Goal: Answer question/provide support: Share knowledge or assist other users

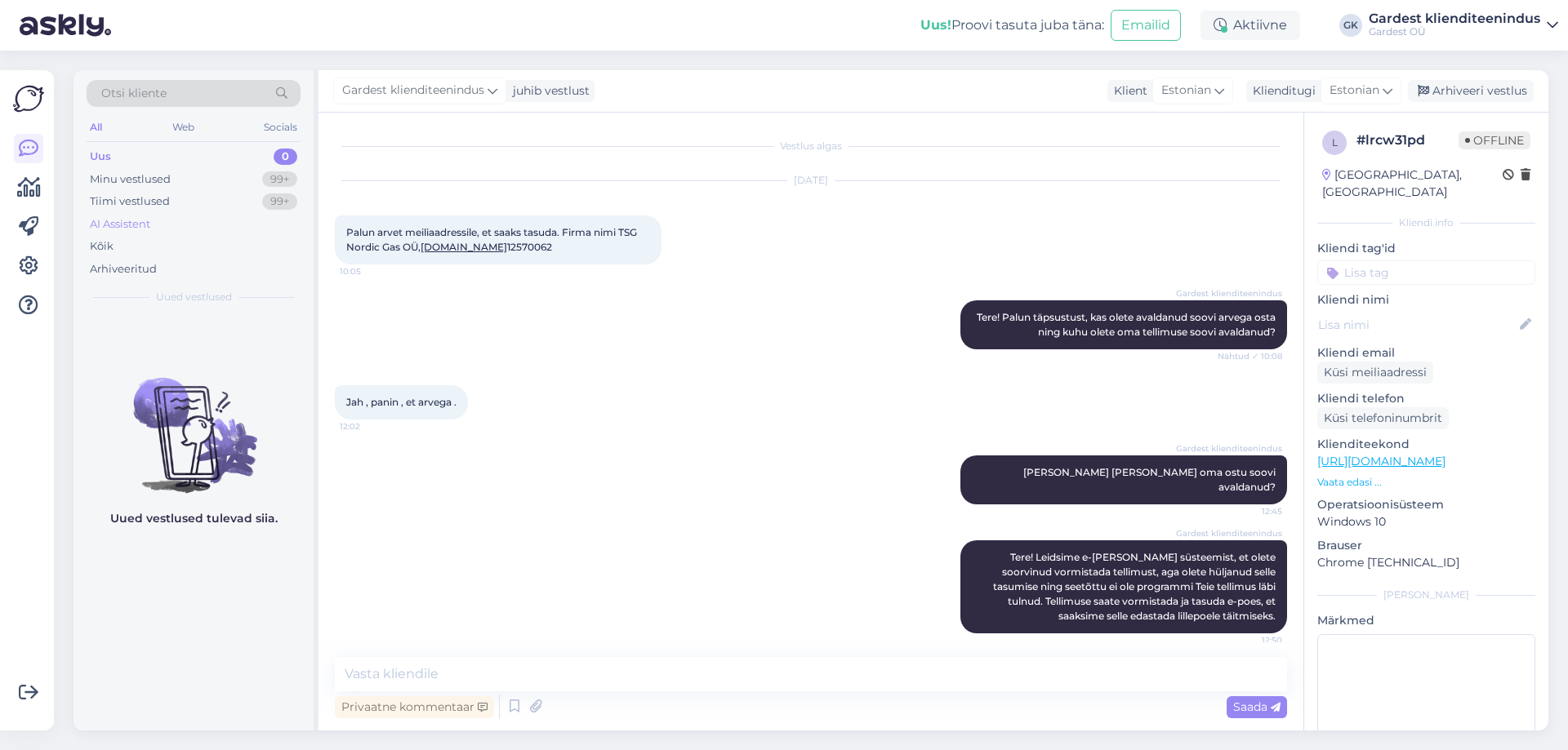
click at [132, 229] on div "AI Assistent" at bounding box center [120, 224] width 60 height 16
click at [32, 271] on icon at bounding box center [28, 266] width 20 height 20
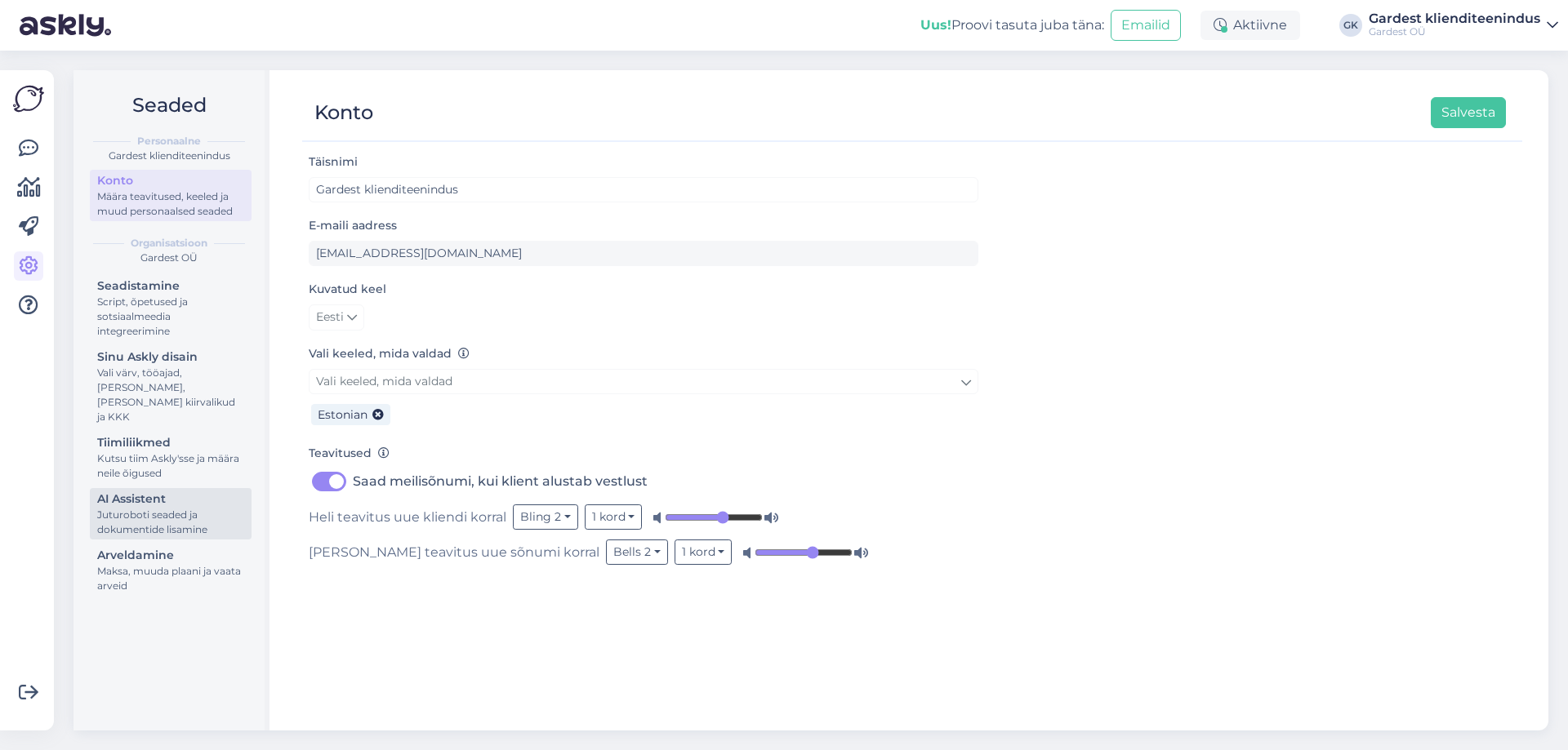
click at [173, 508] on div "Juturoboti seaded ja dokumentide lisamine" at bounding box center [170, 522] width 147 height 30
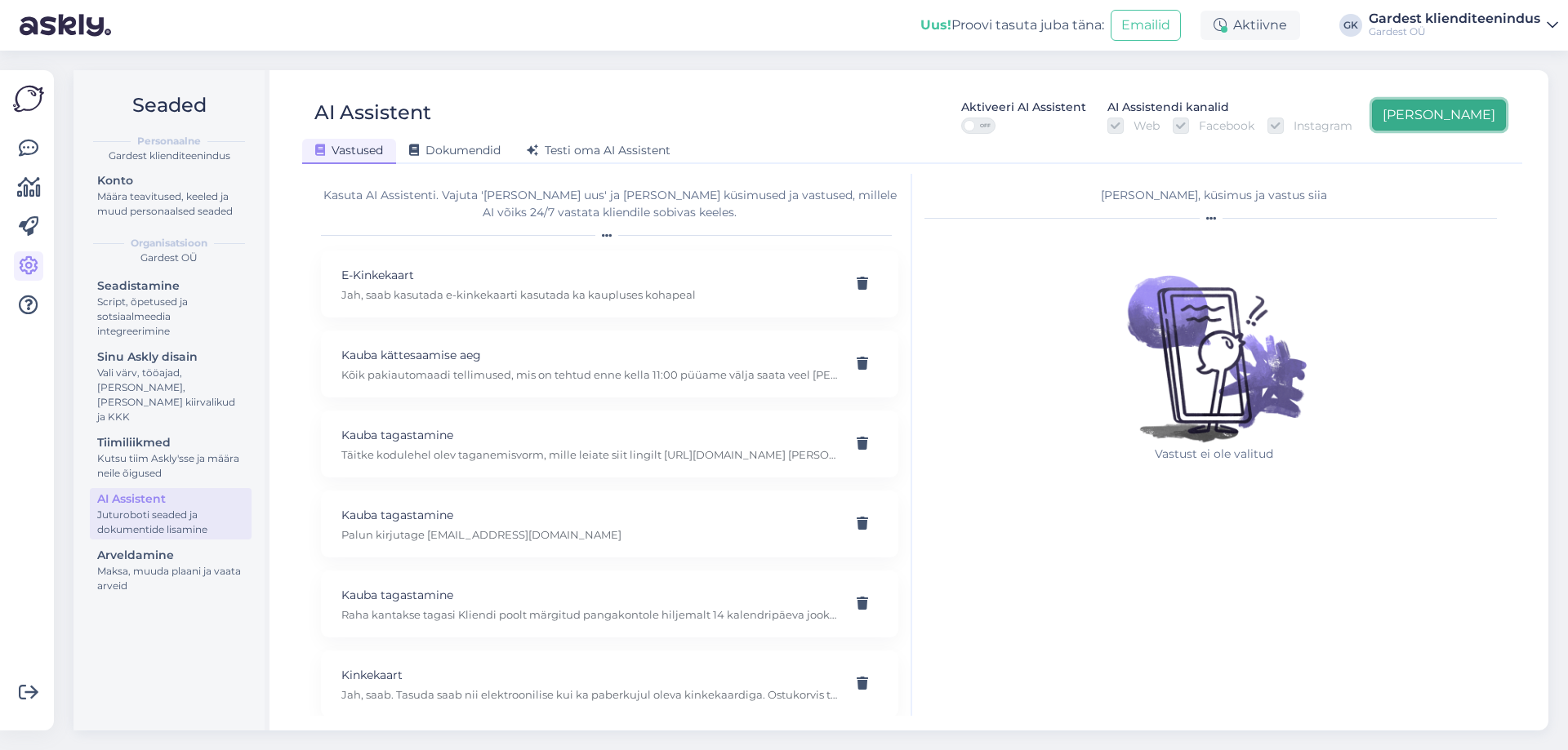
click at [1485, 109] on button "[PERSON_NAME]" at bounding box center [1440, 115] width 134 height 31
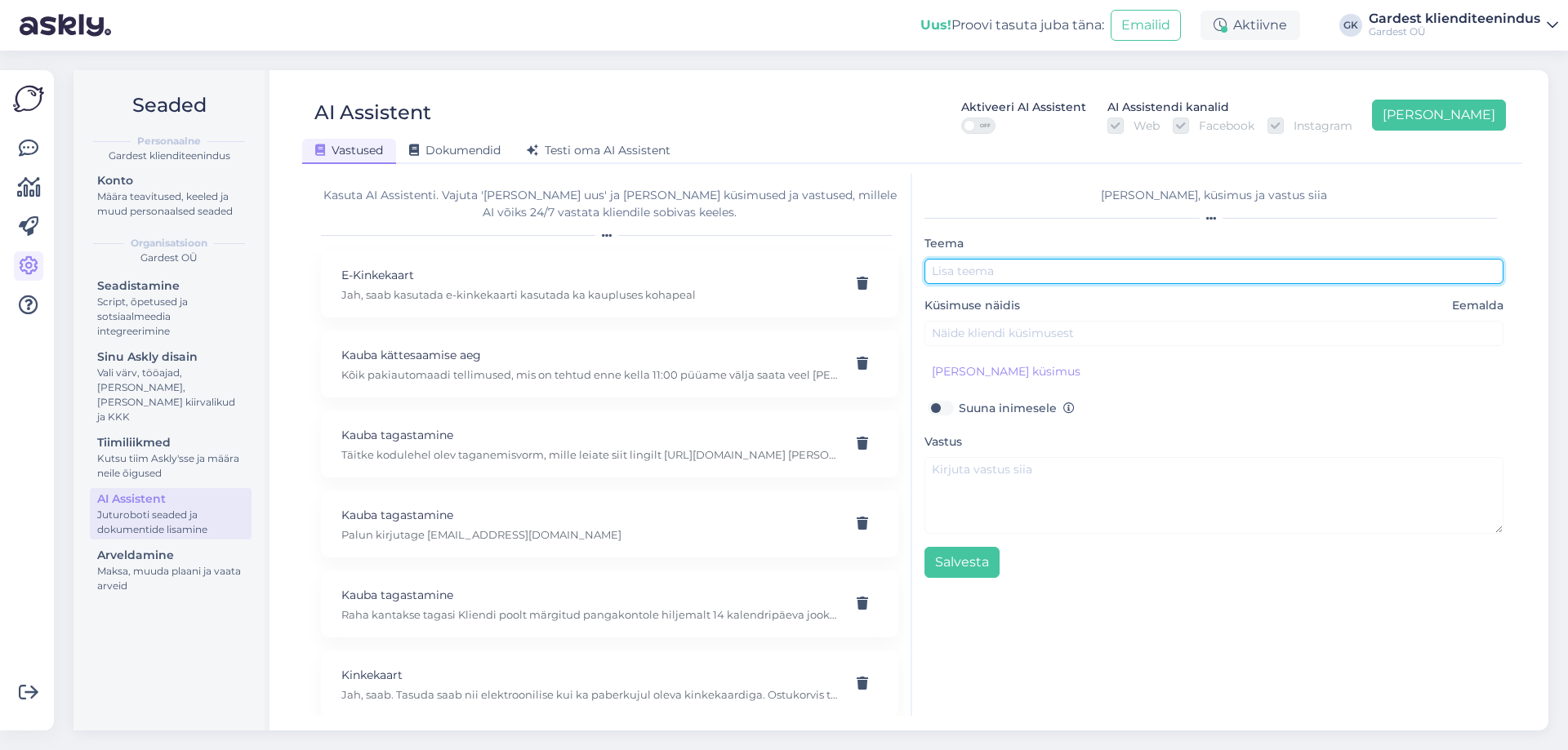
click at [1462, 274] on input "text" at bounding box center [1214, 272] width 579 height 25
type input "Ettevõttele arve"
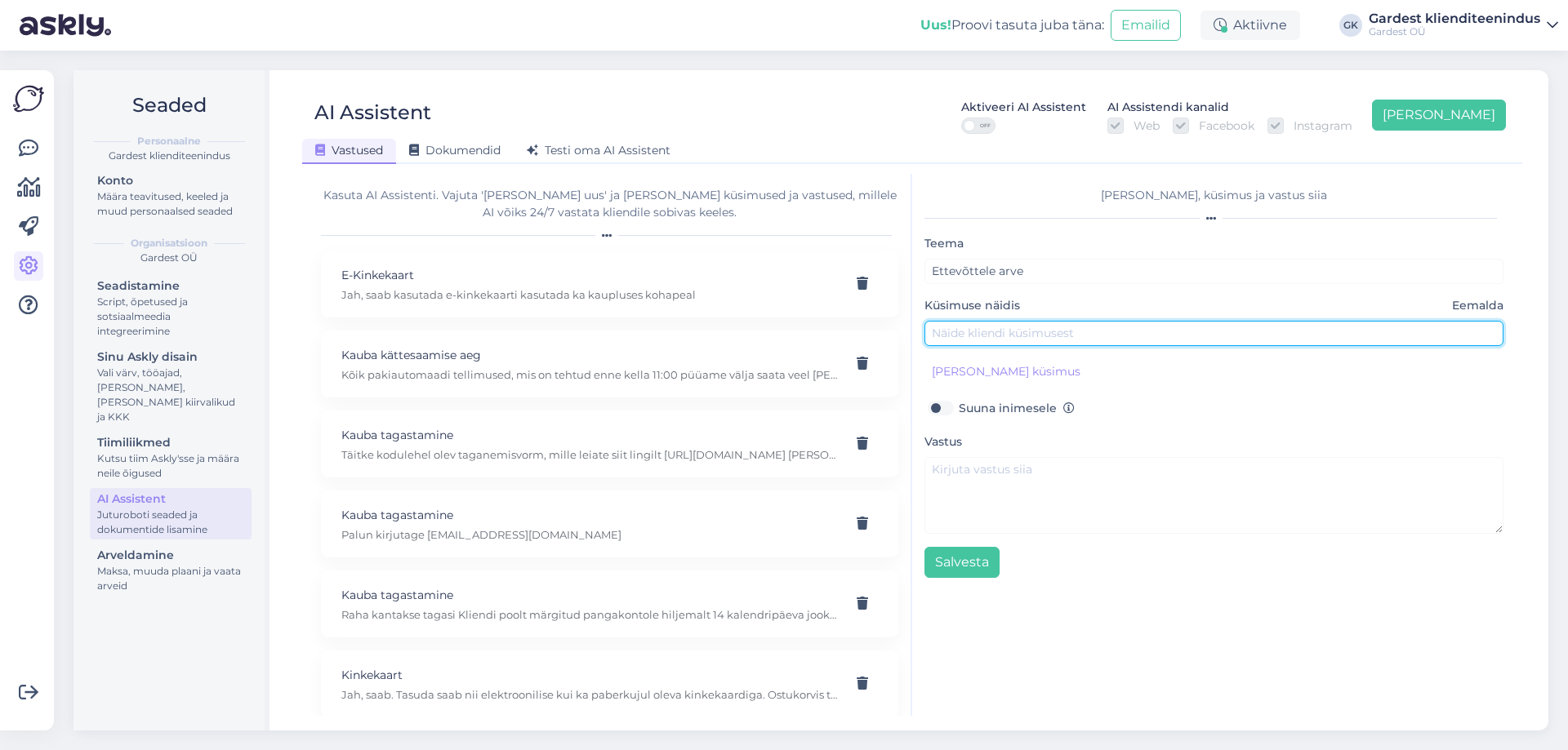
click at [1056, 325] on input "text" at bounding box center [1214, 334] width 579 height 25
type input "S"
click at [1181, 333] on input "Soovin ettevõttele arvet, kuidas ma seda tee?" at bounding box center [1214, 334] width 579 height 25
type input "Soovin ettevõttele arvet, kuidas ma seda teen?"
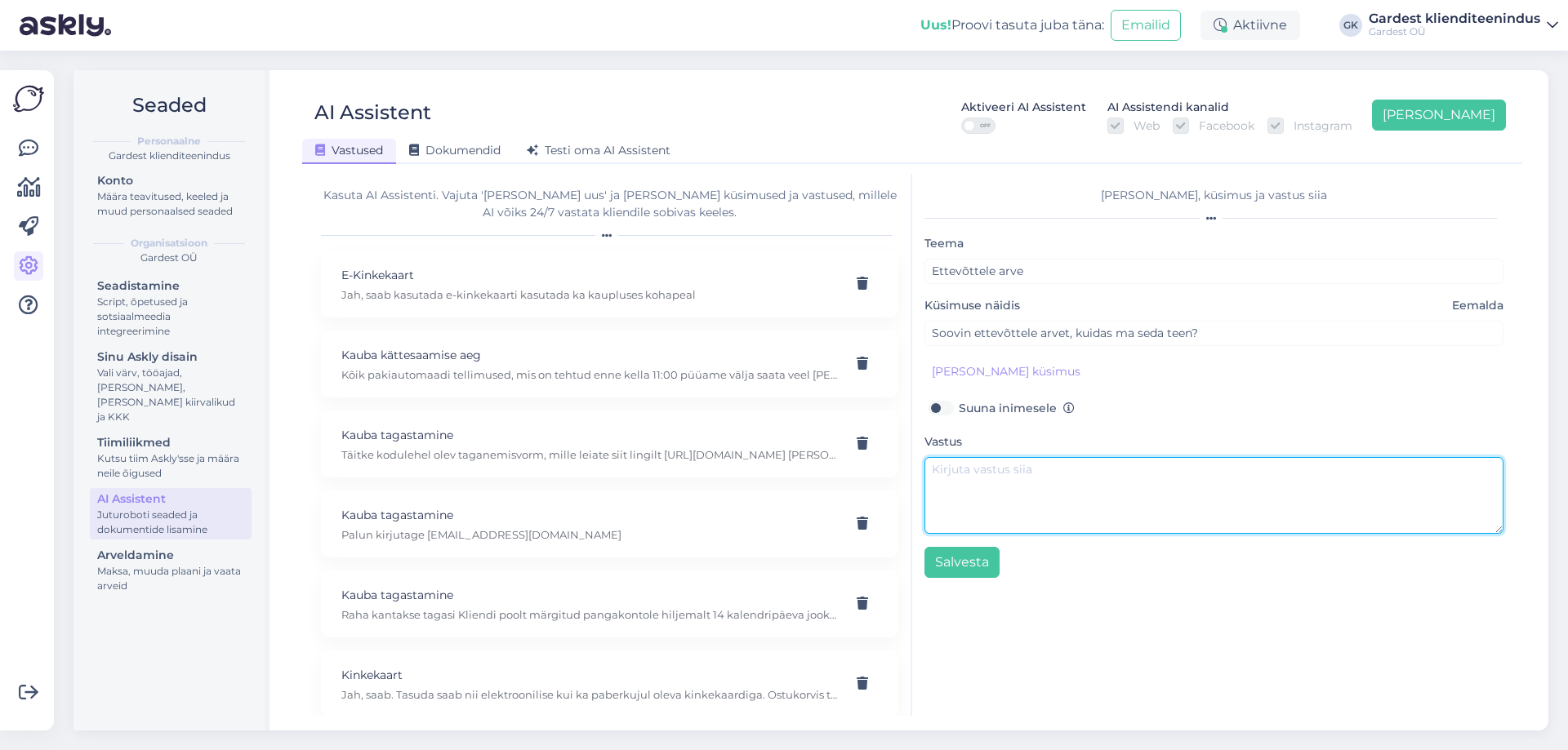
click at [1056, 465] on textarea at bounding box center [1214, 495] width 579 height 76
type textarea "T"
type textarea "O"
type textarea "Palun lisage ostukorvis kommentaari lahtrisse ettevõtte andmed."
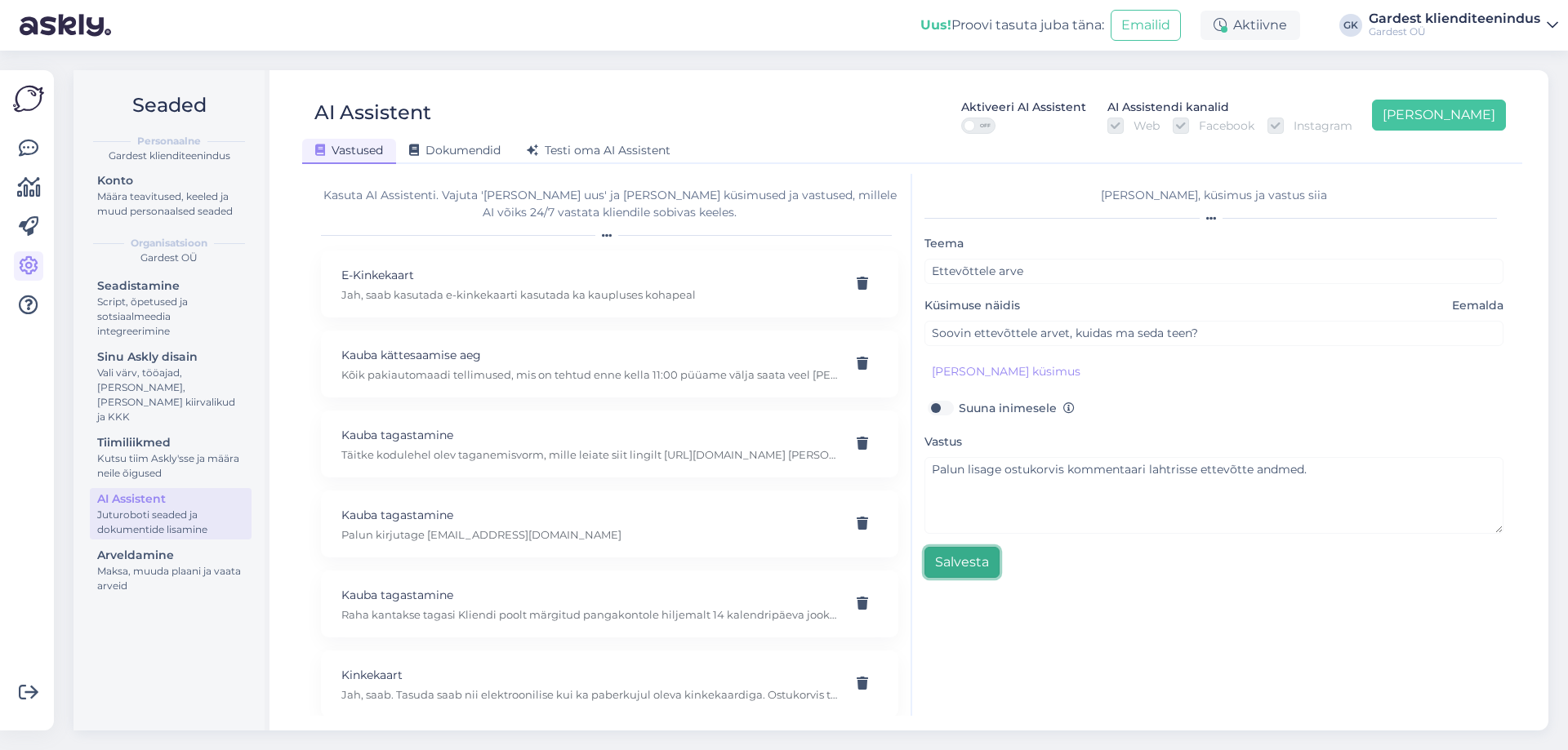
click at [949, 566] on button "Salvesta" at bounding box center [962, 562] width 75 height 31
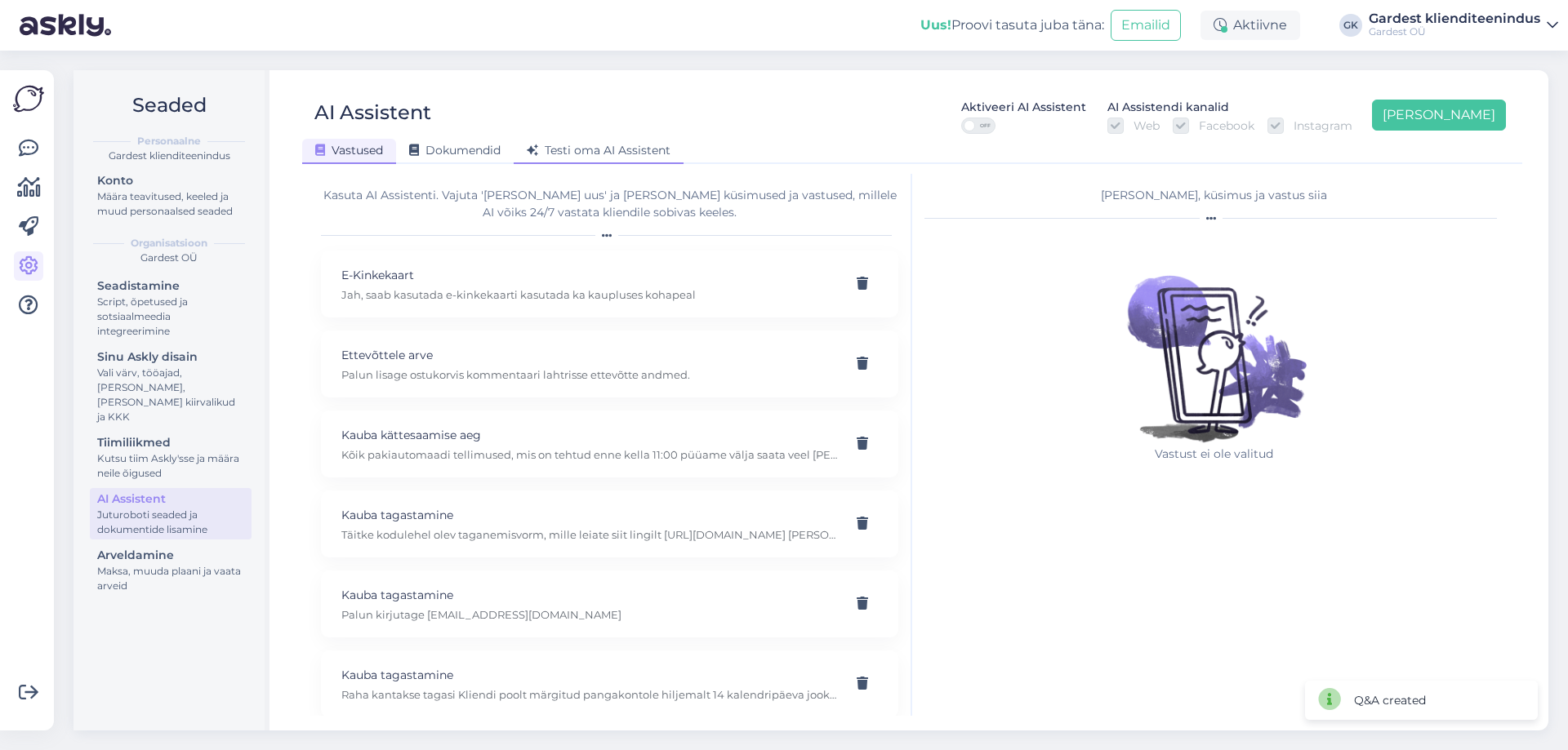
click at [579, 153] on span "Testi oma AI Assistent" at bounding box center [598, 149] width 144 height 14
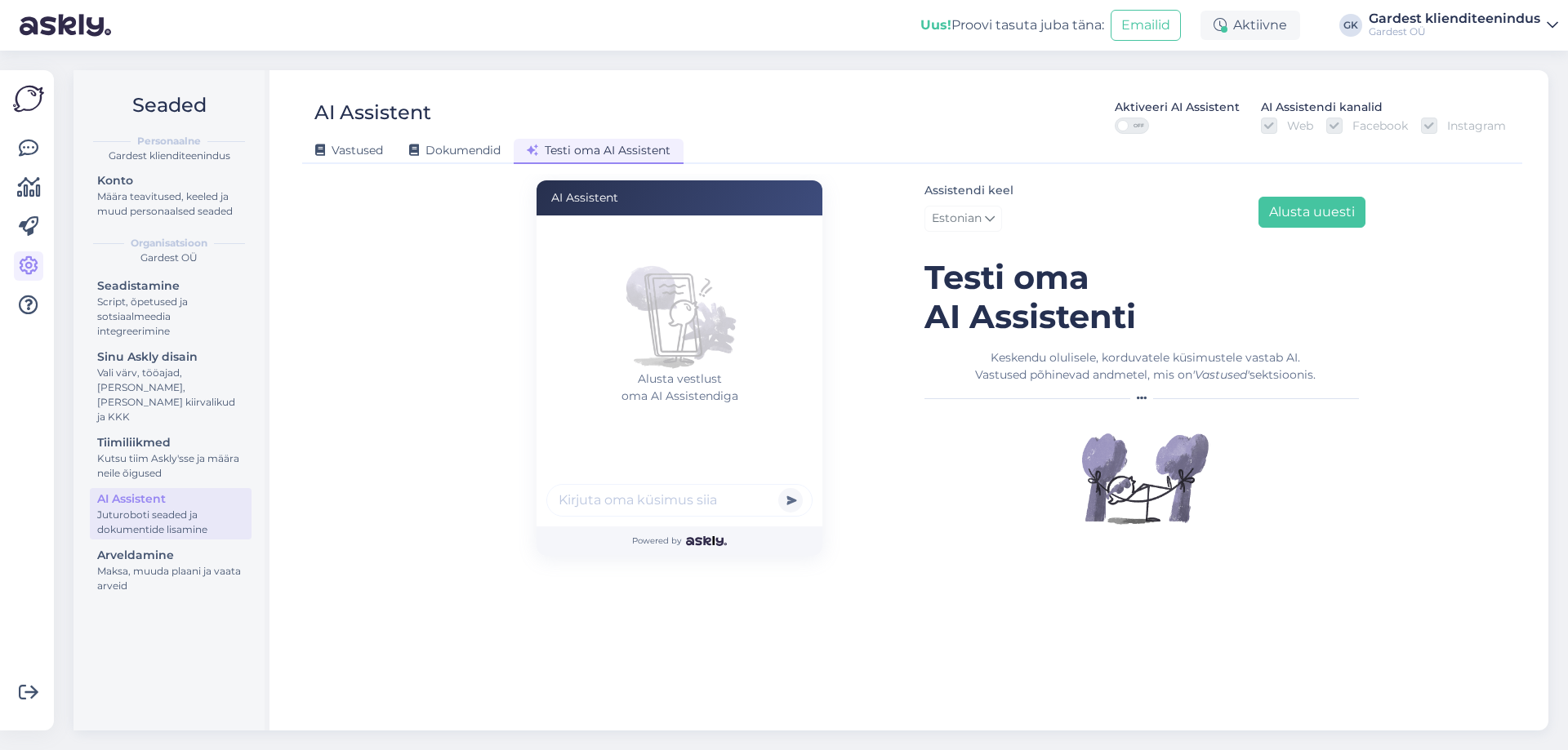
click at [710, 503] on input "text" at bounding box center [679, 500] width 266 height 32
type input "Tahan ettevõttele arvet"
click at [778, 488] on button "submit" at bounding box center [790, 500] width 25 height 25
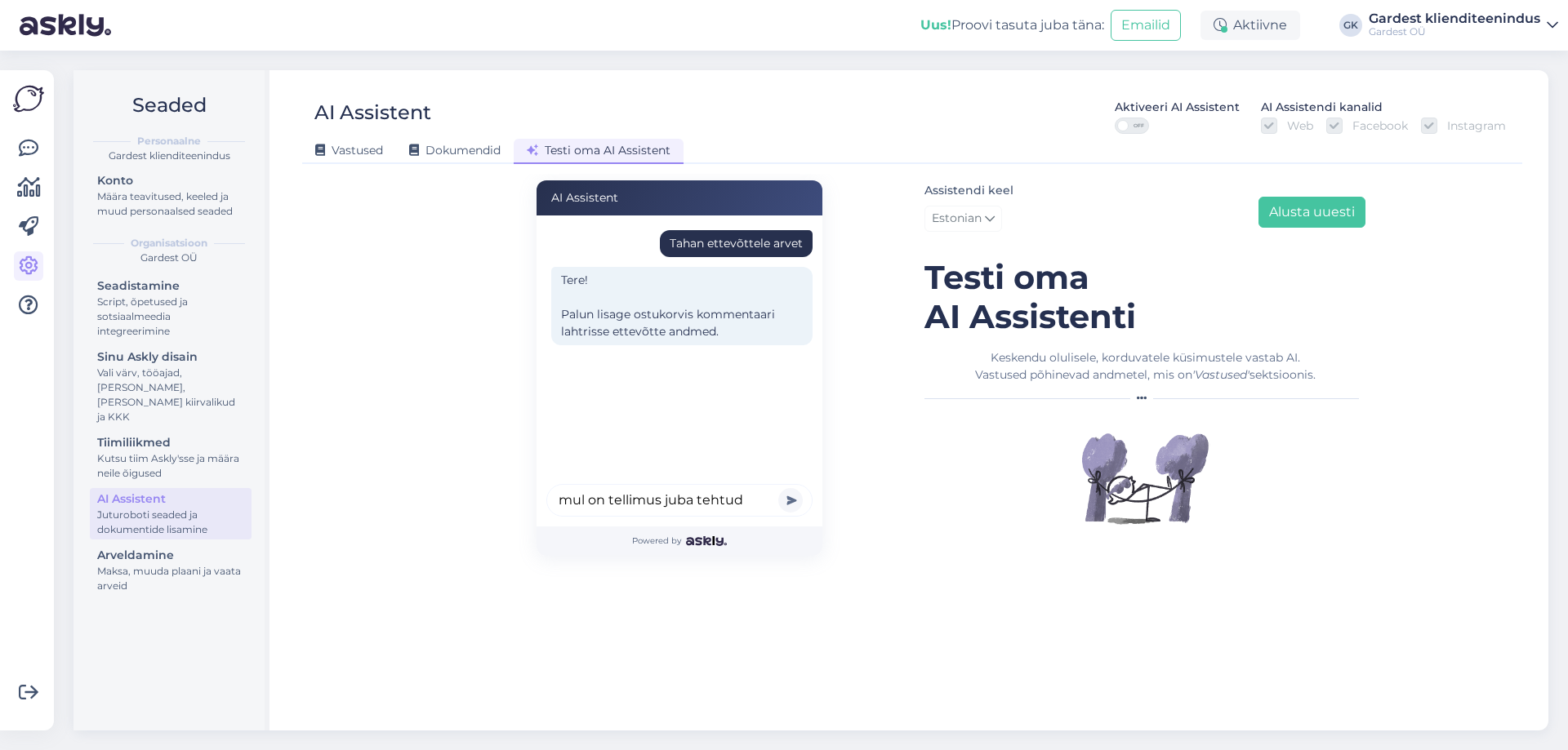
type input "mul on tellimus juba tehtud"
click at [778, 488] on button "submit" at bounding box center [790, 500] width 25 height 25
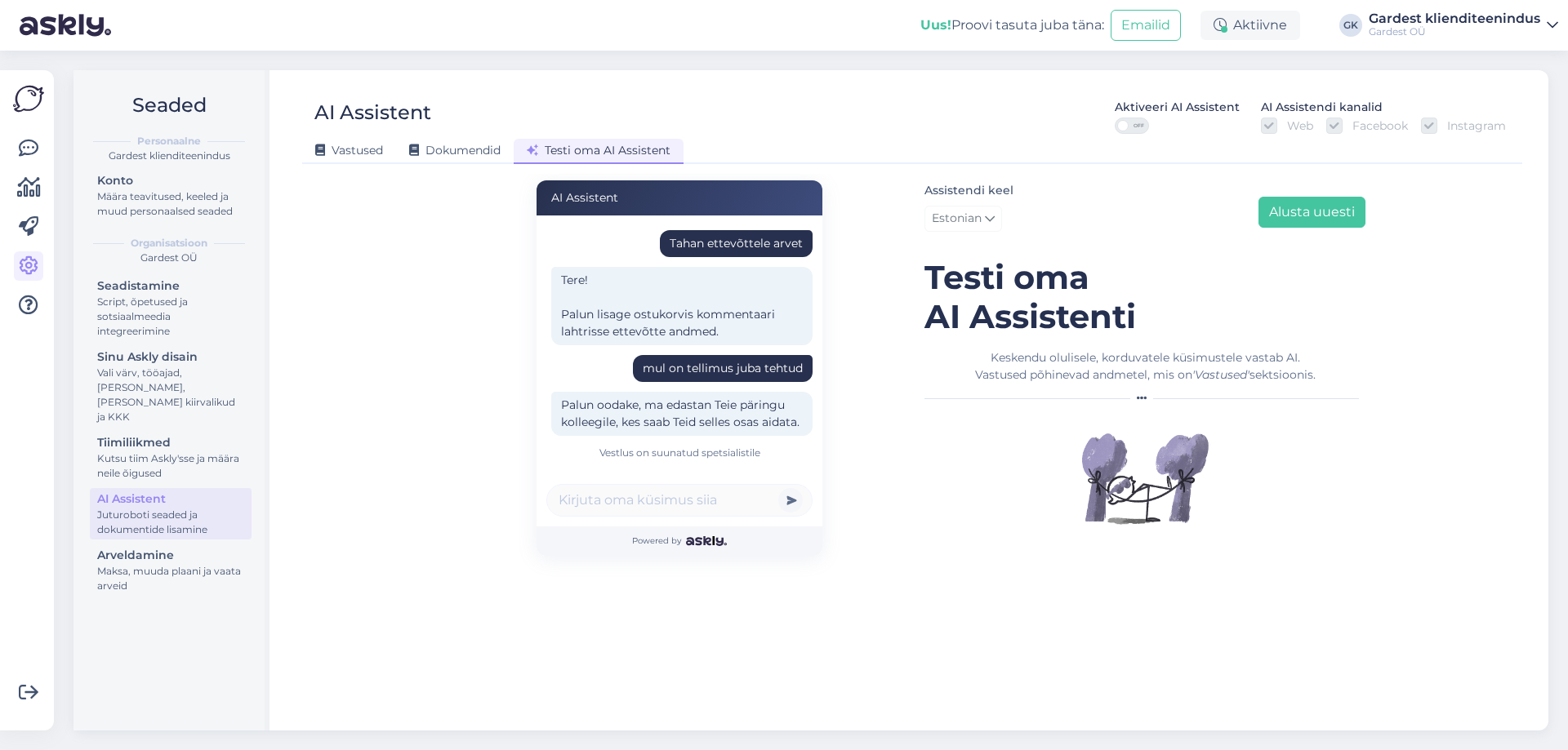
scroll to position [34, 0]
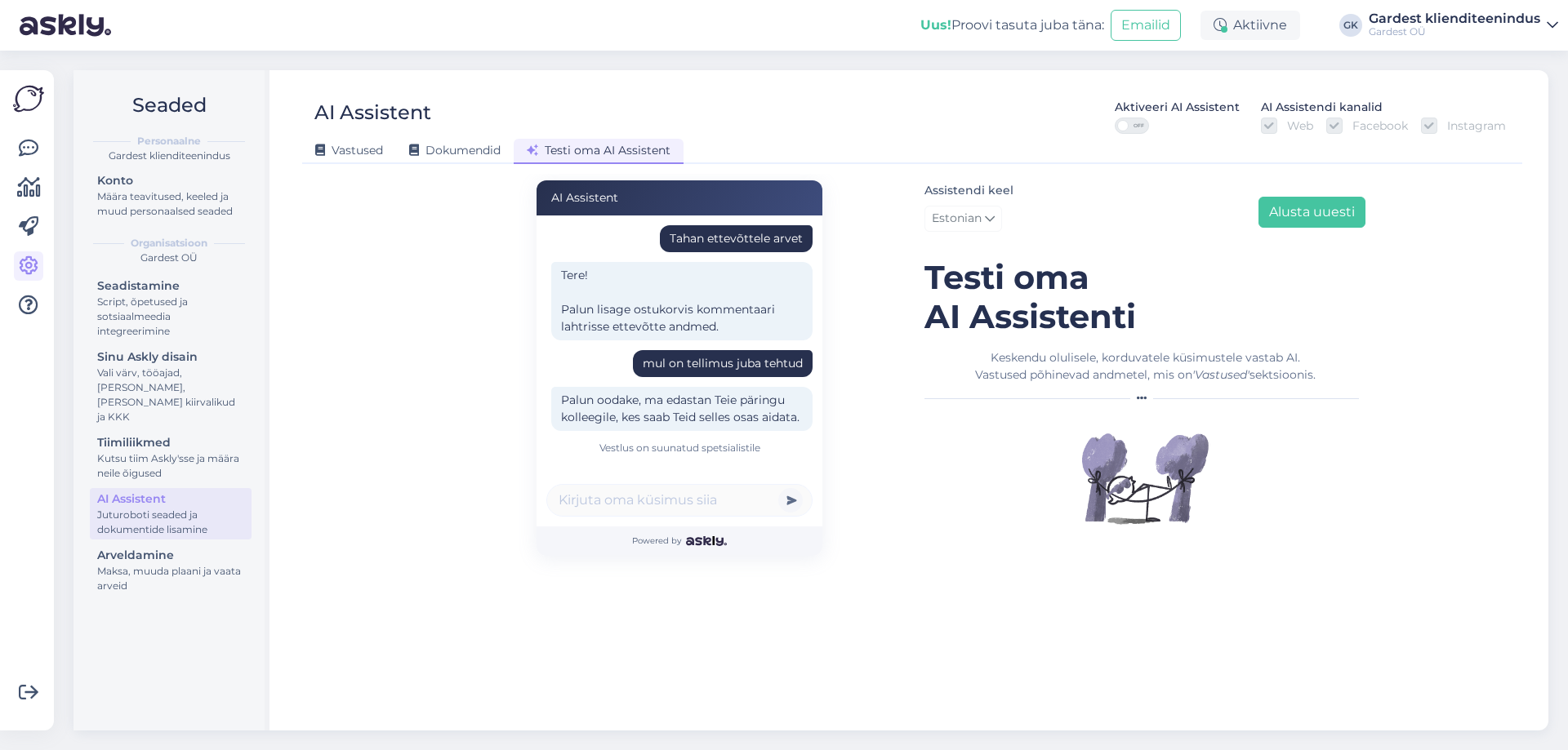
click at [1147, 127] on span "OFF" at bounding box center [1138, 125] width 20 height 14
click at [1115, 117] on input "OFF" at bounding box center [1115, 117] width 0 height 0
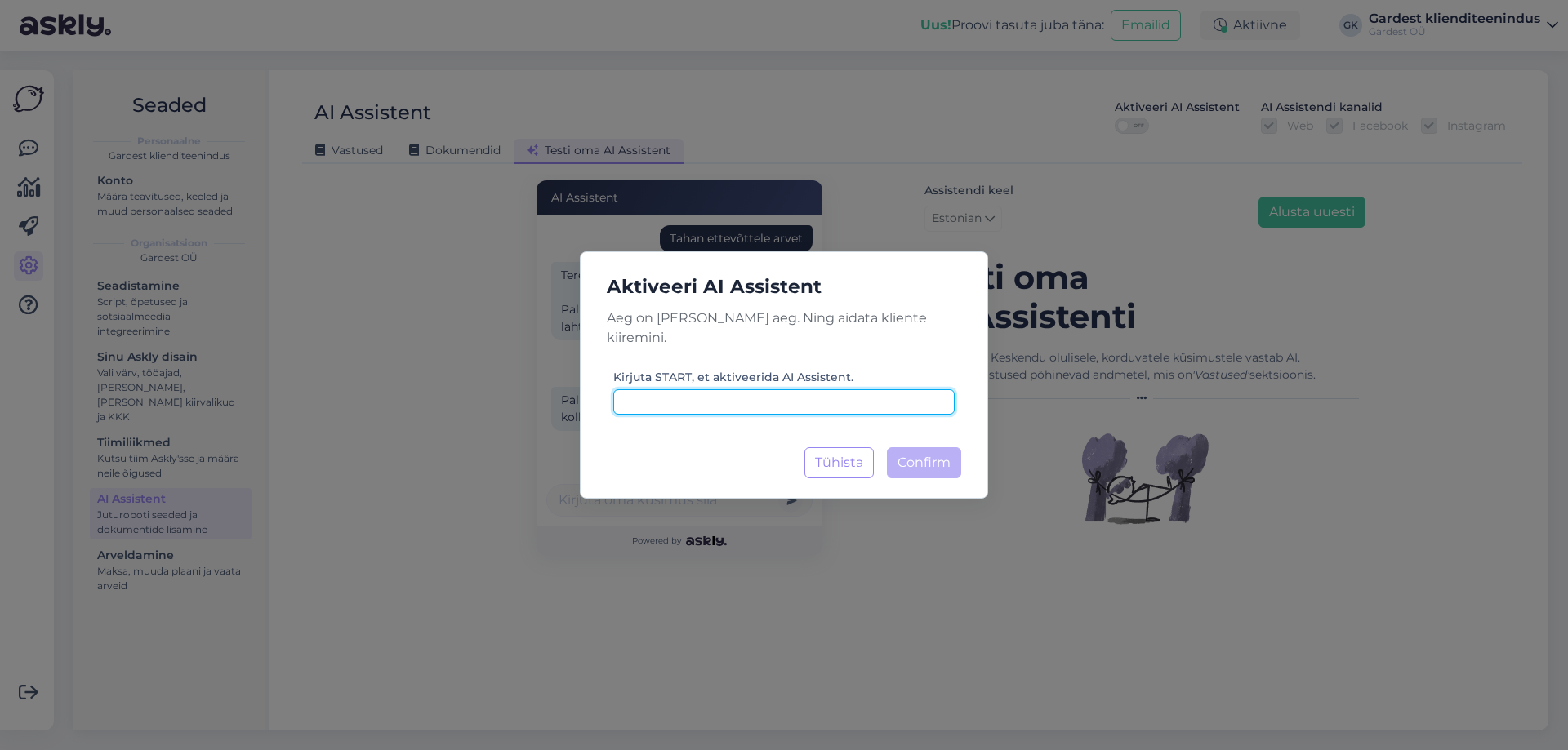
click at [764, 403] on input at bounding box center [784, 402] width 342 height 25
type input "START"
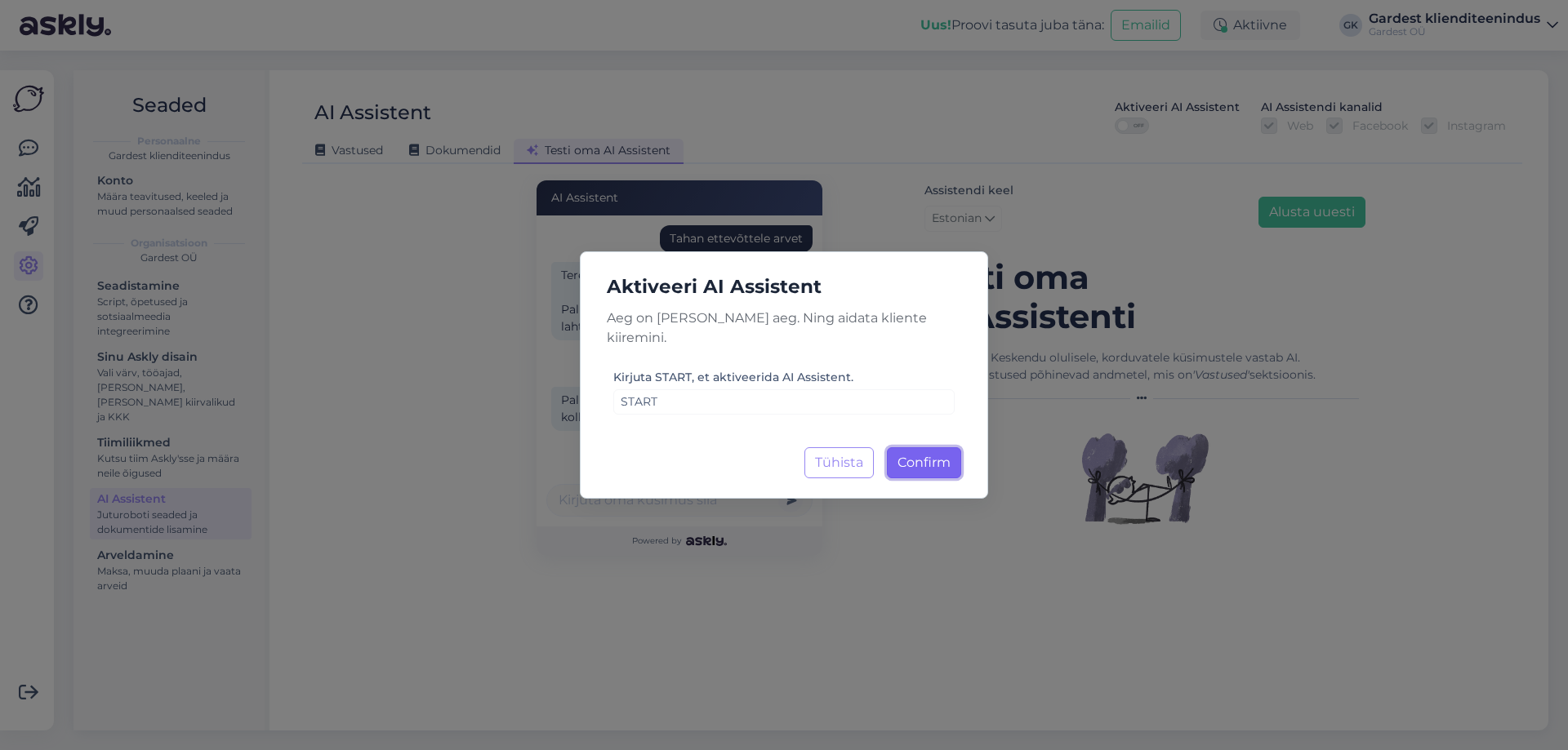
click at [938, 448] on button "Confirm Laadimine..." at bounding box center [924, 463] width 74 height 31
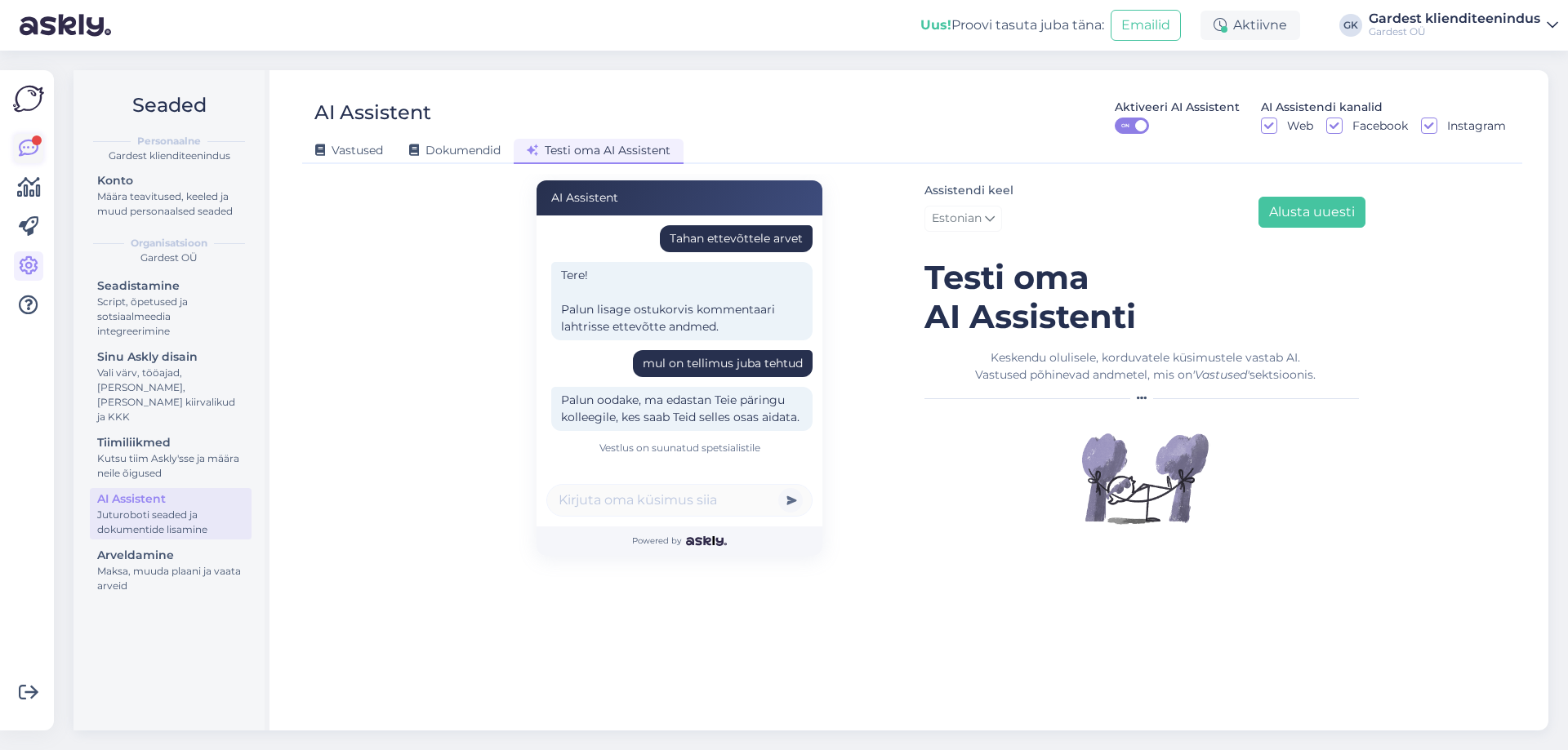
click at [26, 142] on icon at bounding box center [28, 148] width 20 height 20
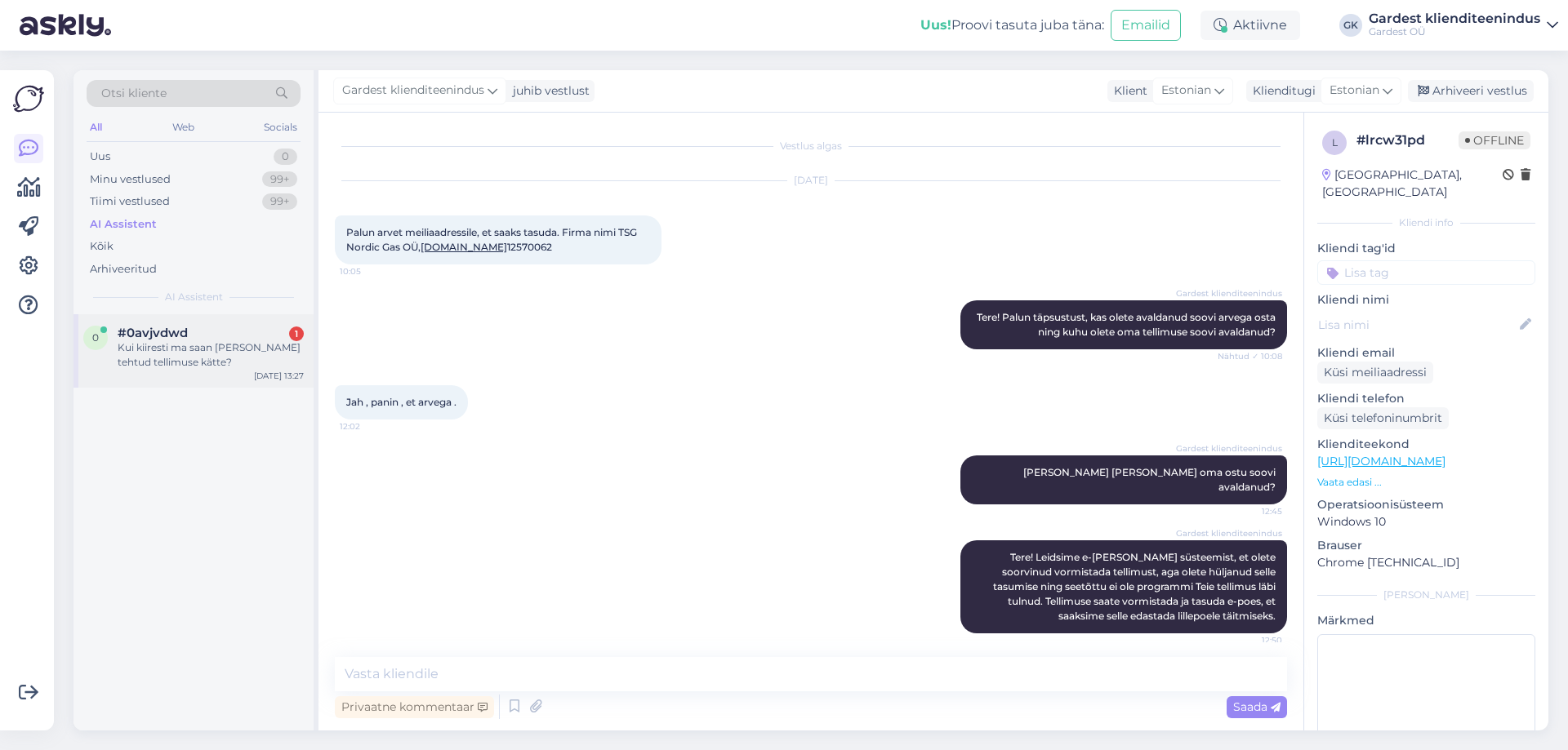
click at [164, 364] on div "Kui kiiresti ma saan [PERSON_NAME] tehtud tellimuse kätte?" at bounding box center [210, 355] width 186 height 30
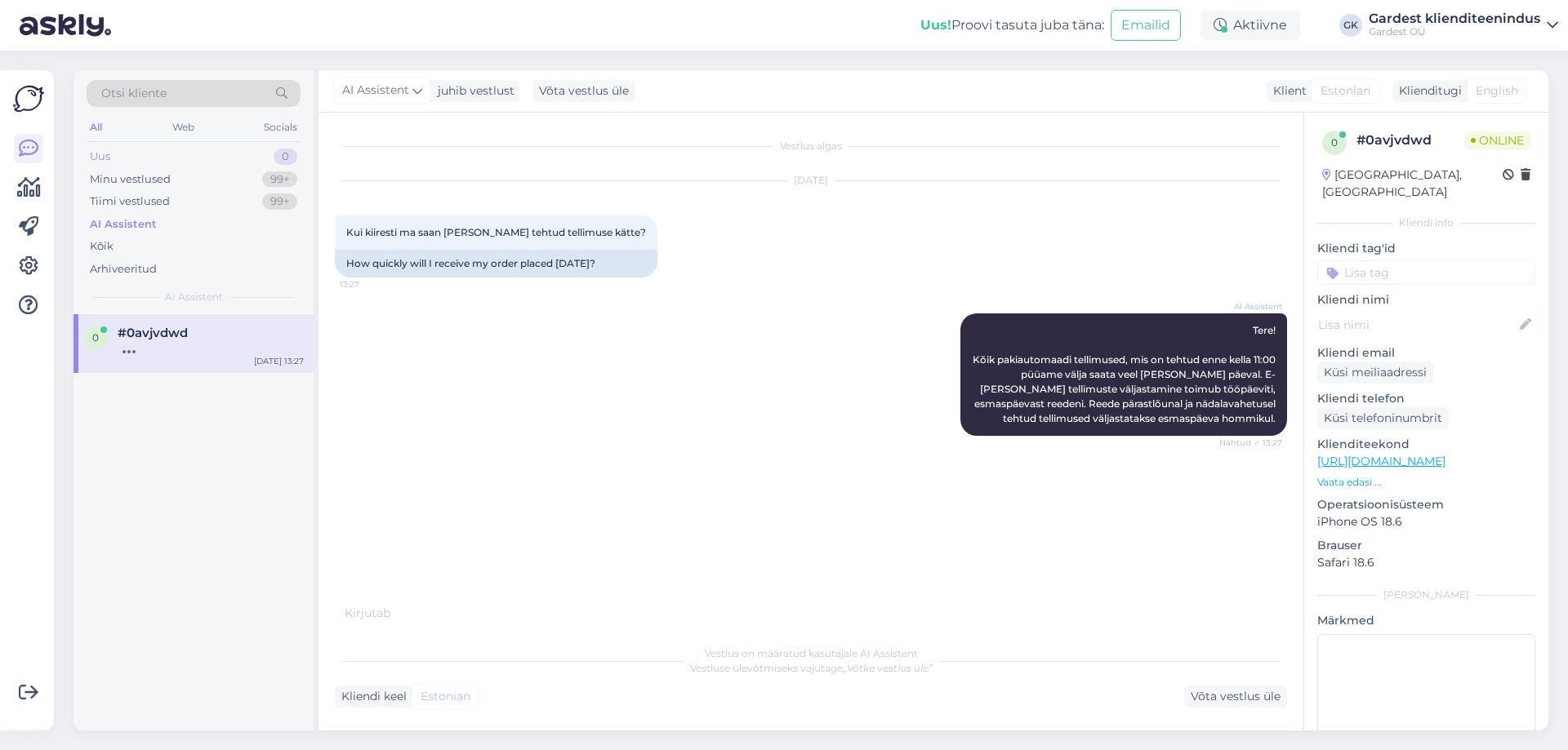
click at [120, 151] on div "Uus 0" at bounding box center [194, 156] width 214 height 23
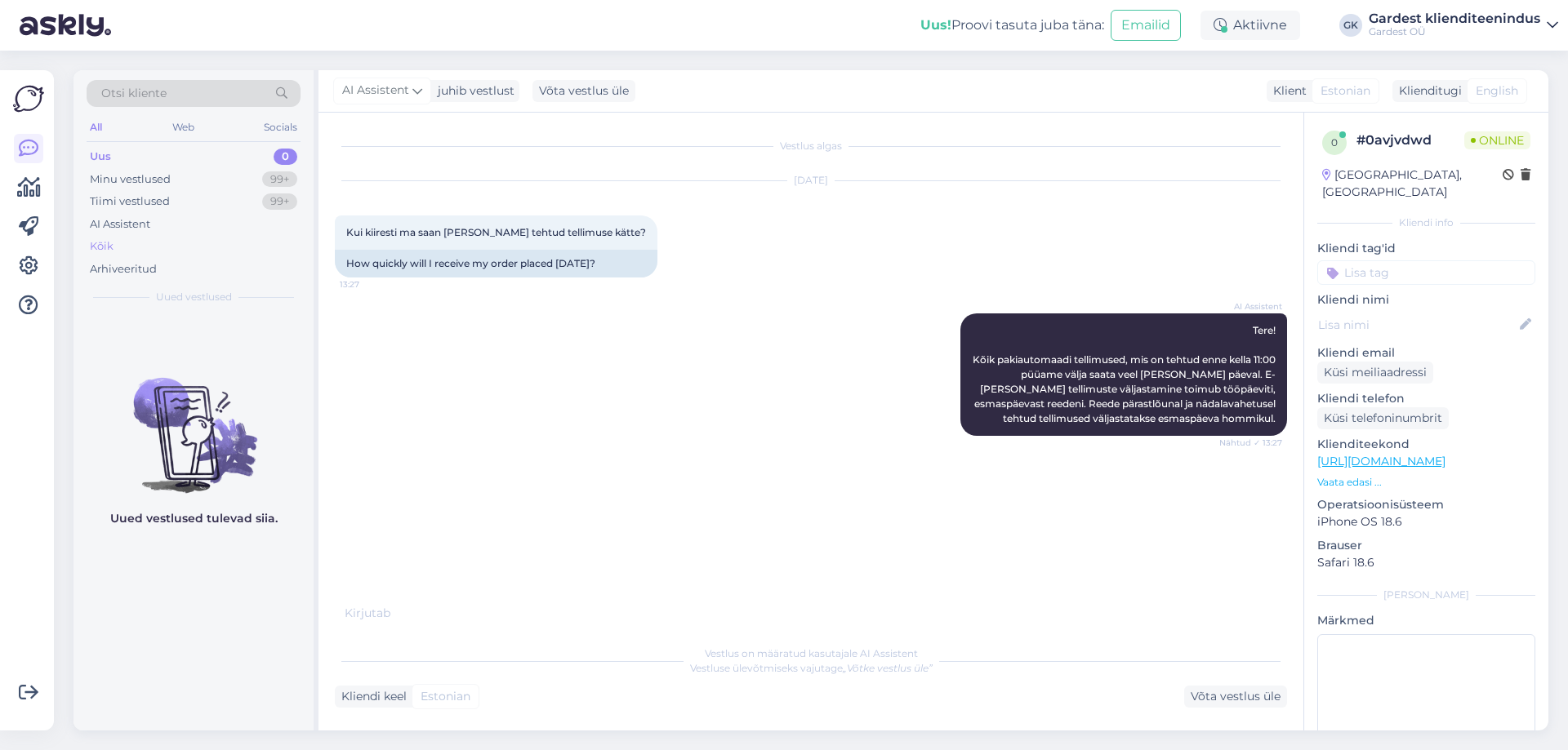
click at [116, 235] on div "Kõik" at bounding box center [194, 246] width 214 height 23
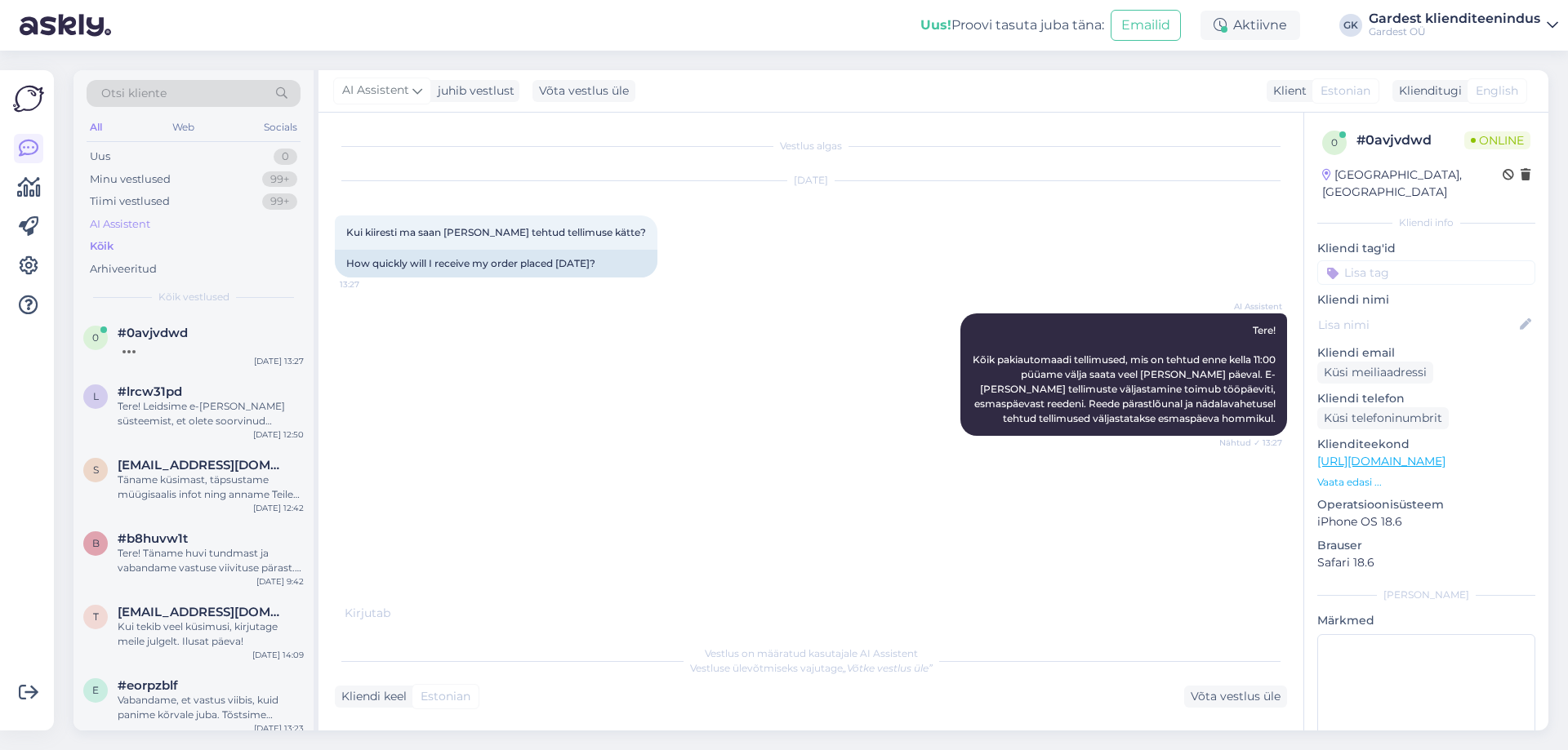
click at [145, 225] on div "AI Assistent" at bounding box center [120, 224] width 60 height 16
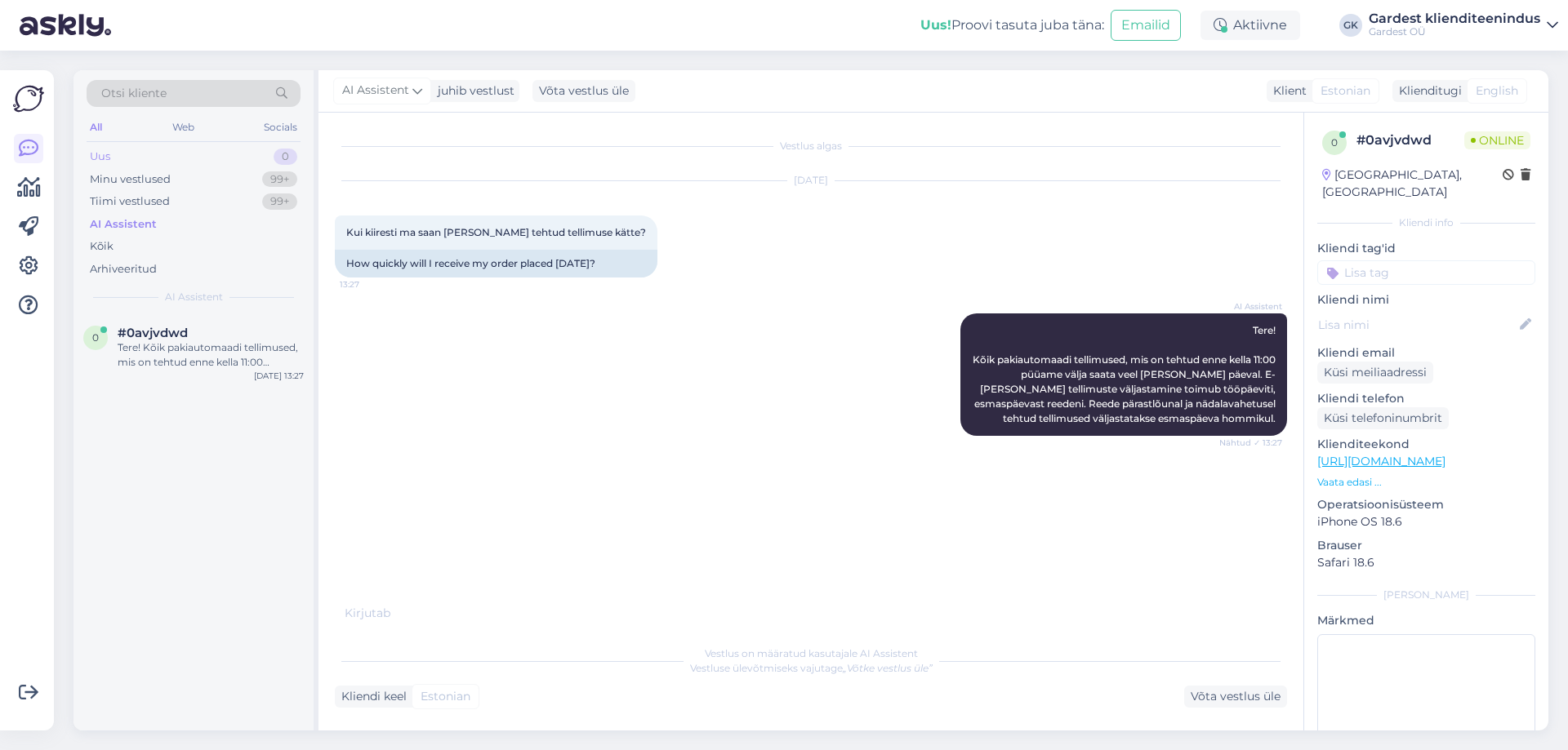
click at [147, 158] on div "Uus 0" at bounding box center [194, 156] width 214 height 23
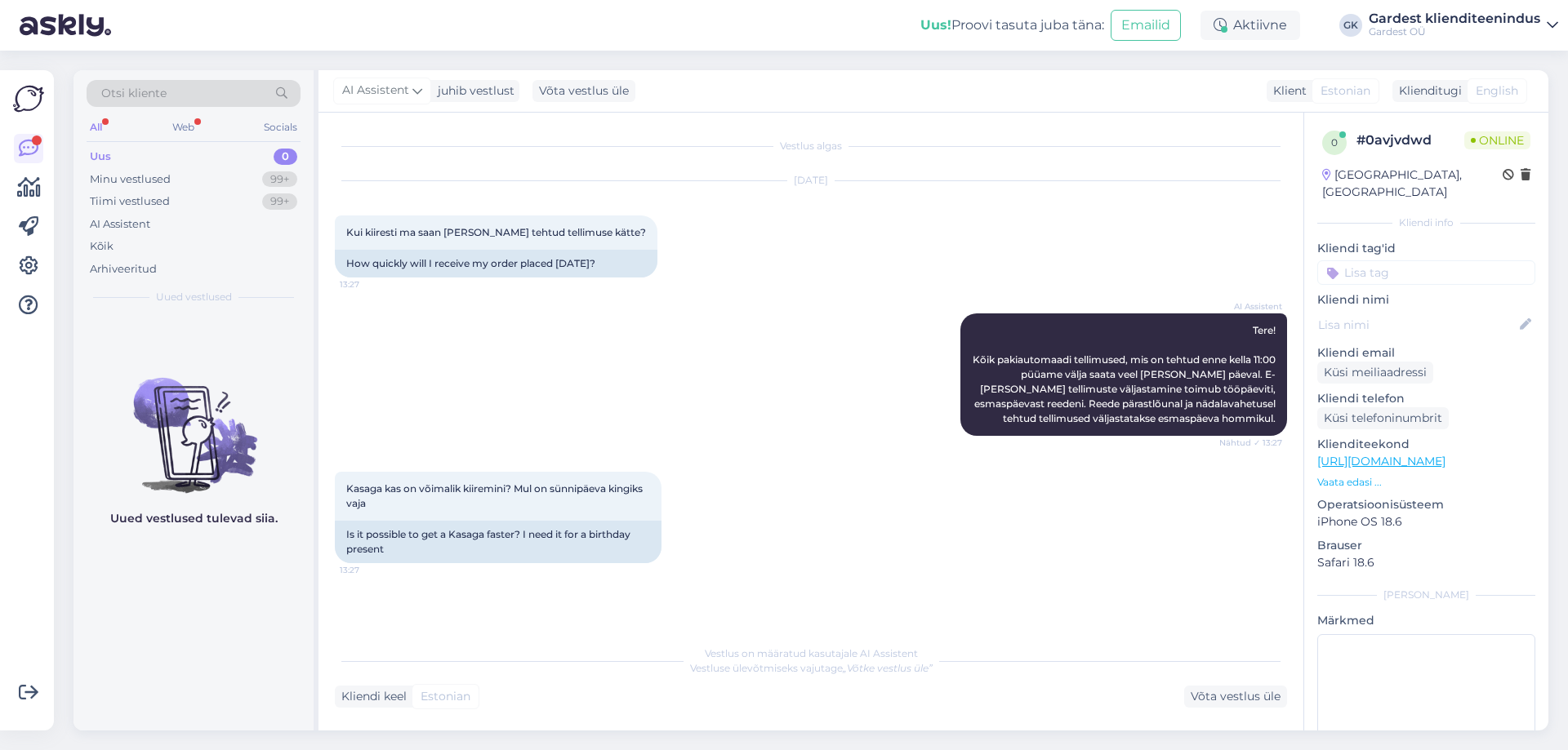
scroll to position [44, 0]
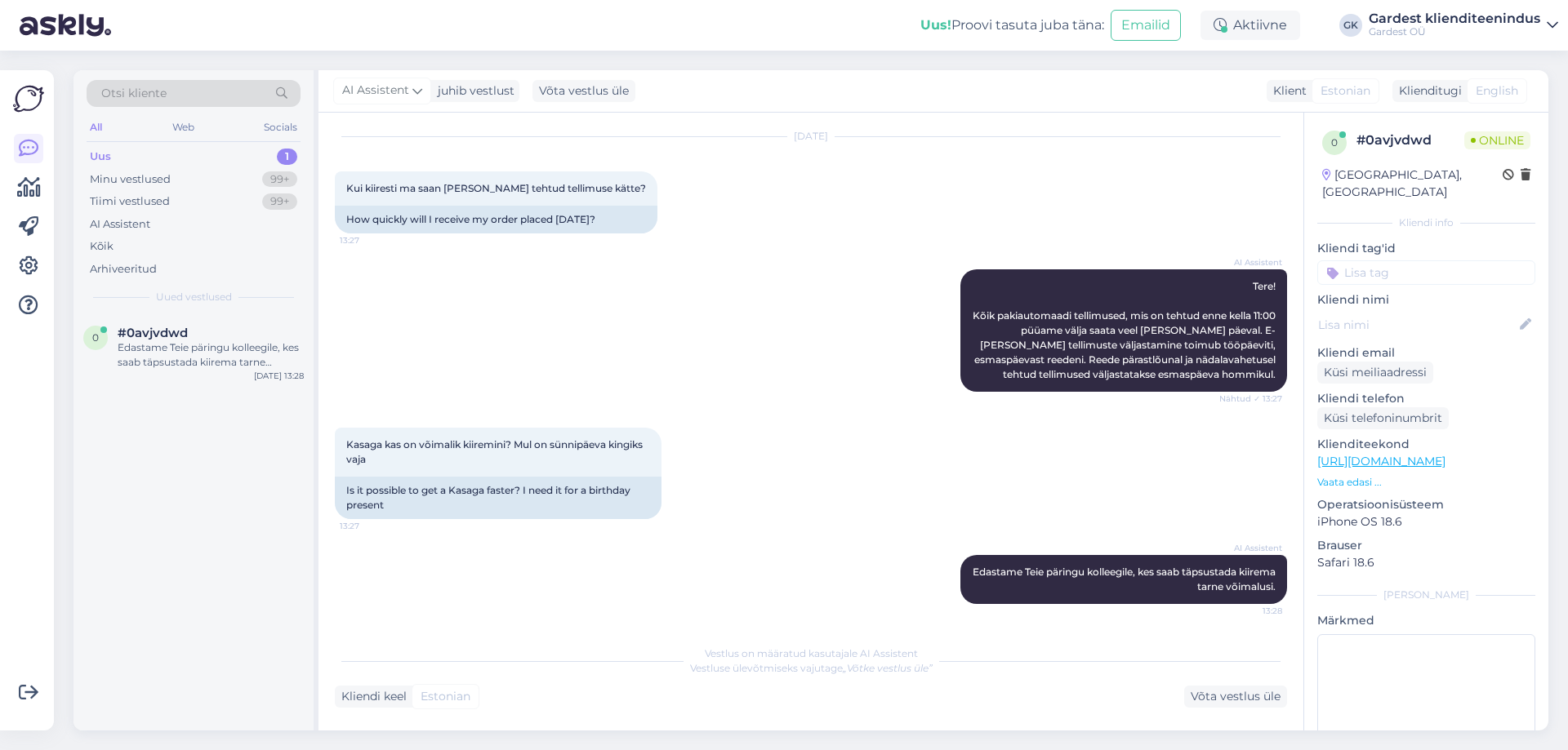
click at [138, 158] on div "Uus 1" at bounding box center [194, 156] width 214 height 23
click at [168, 326] on span "#0avjvdwd" at bounding box center [152, 333] width 71 height 14
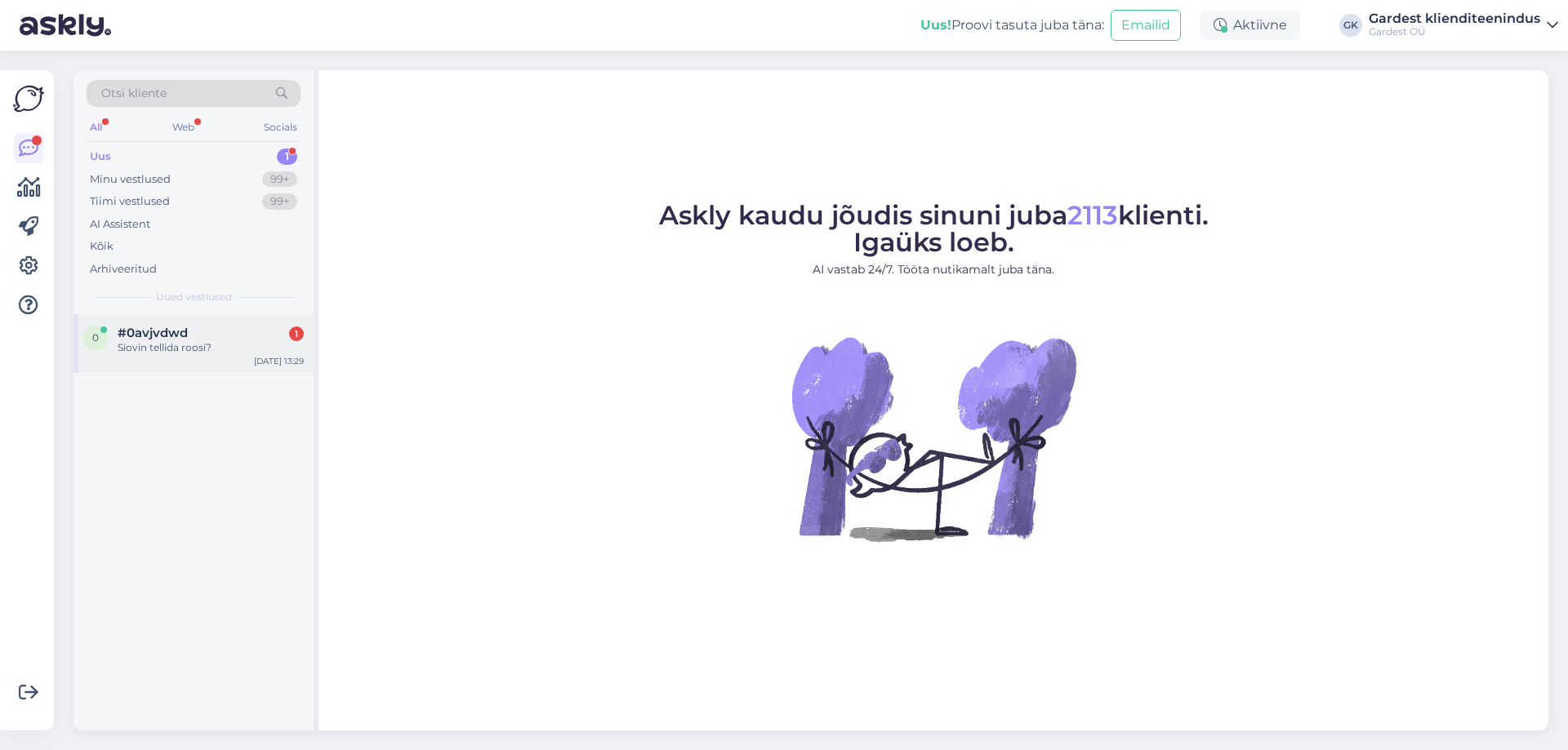
click at [178, 358] on div "0 #0avjvdwd 1 Siovin tellida roosi? Aug 11 13:29" at bounding box center [194, 343] width 241 height 59
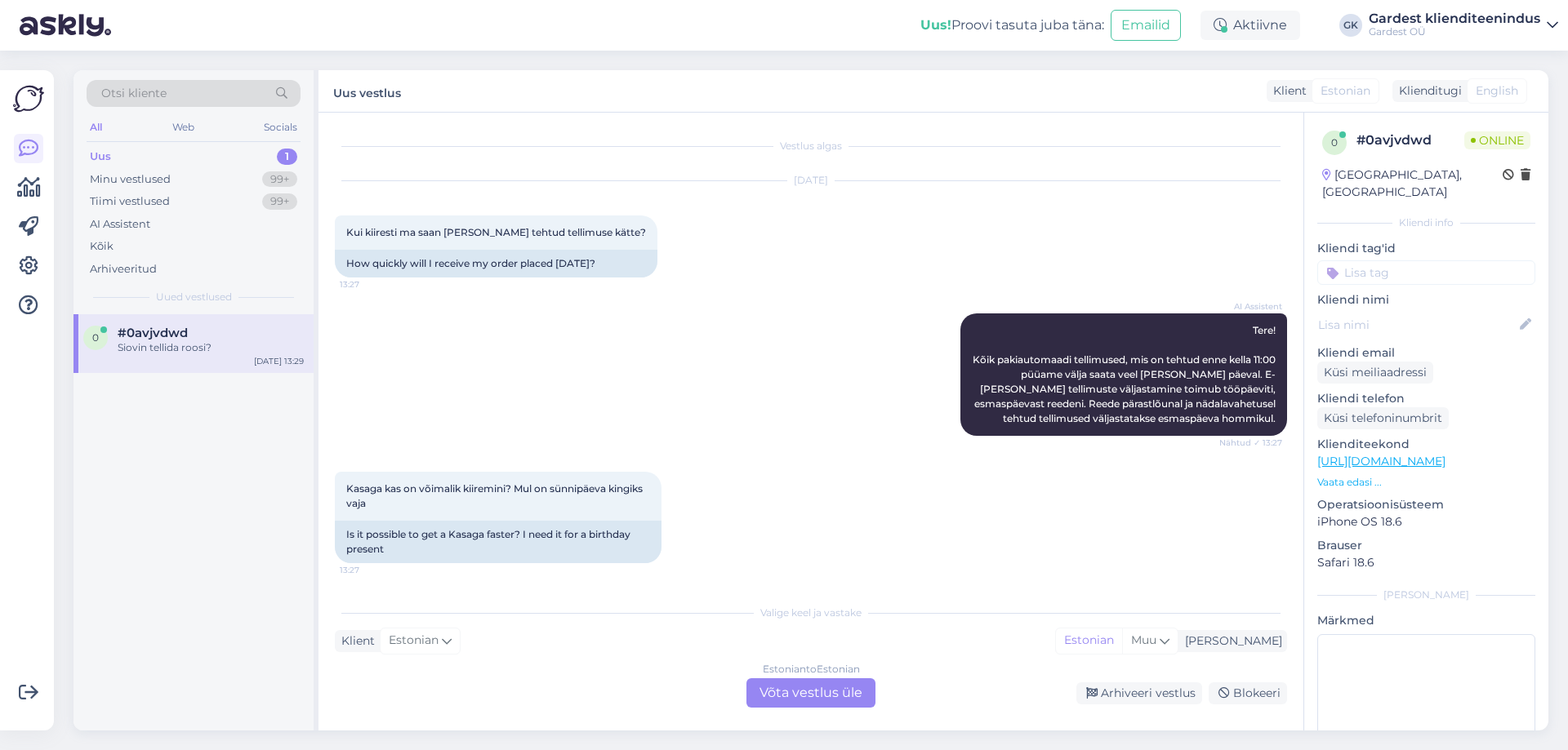
scroll to position [183, 0]
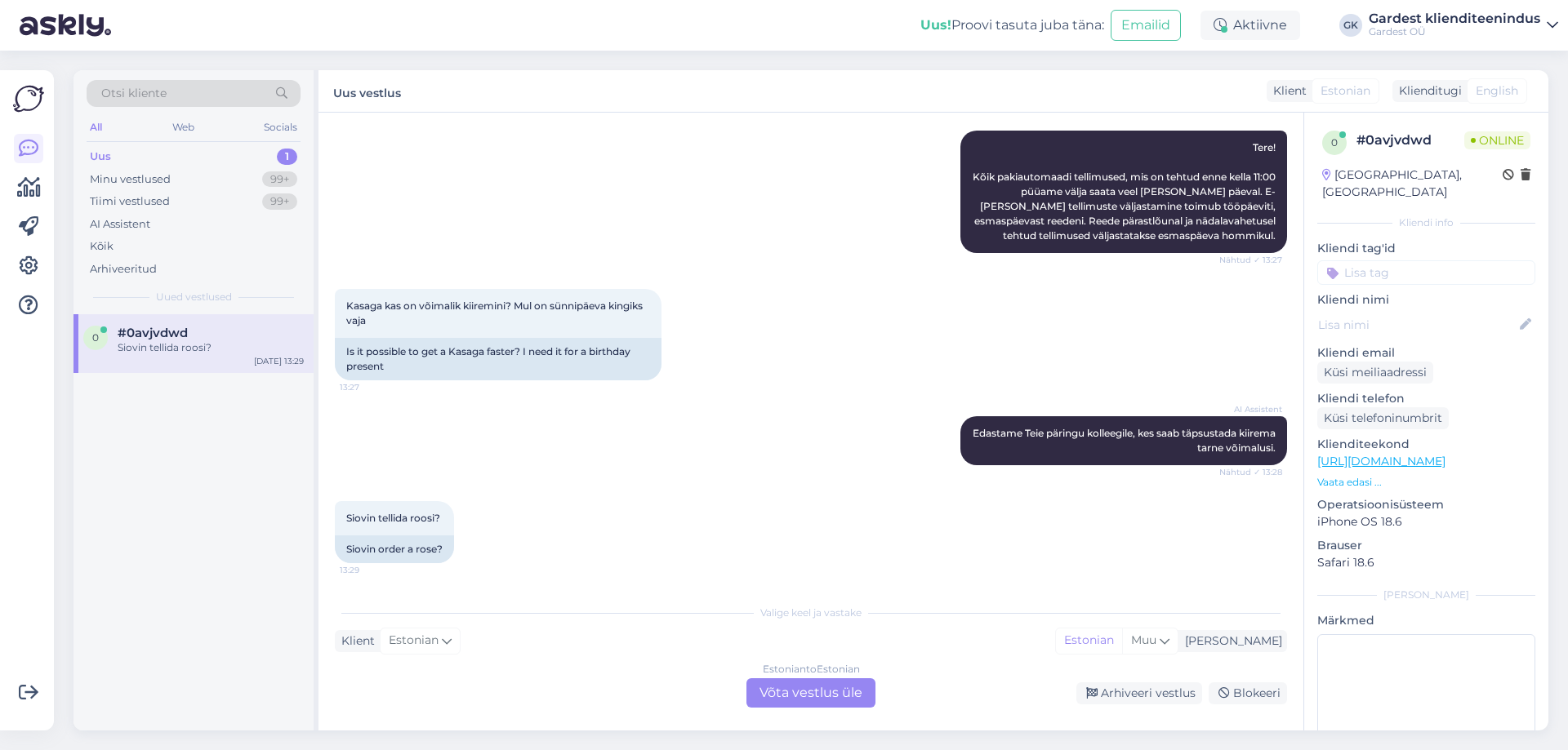
click at [1384, 475] on p "Vaata edasi ..." at bounding box center [1426, 482] width 218 height 14
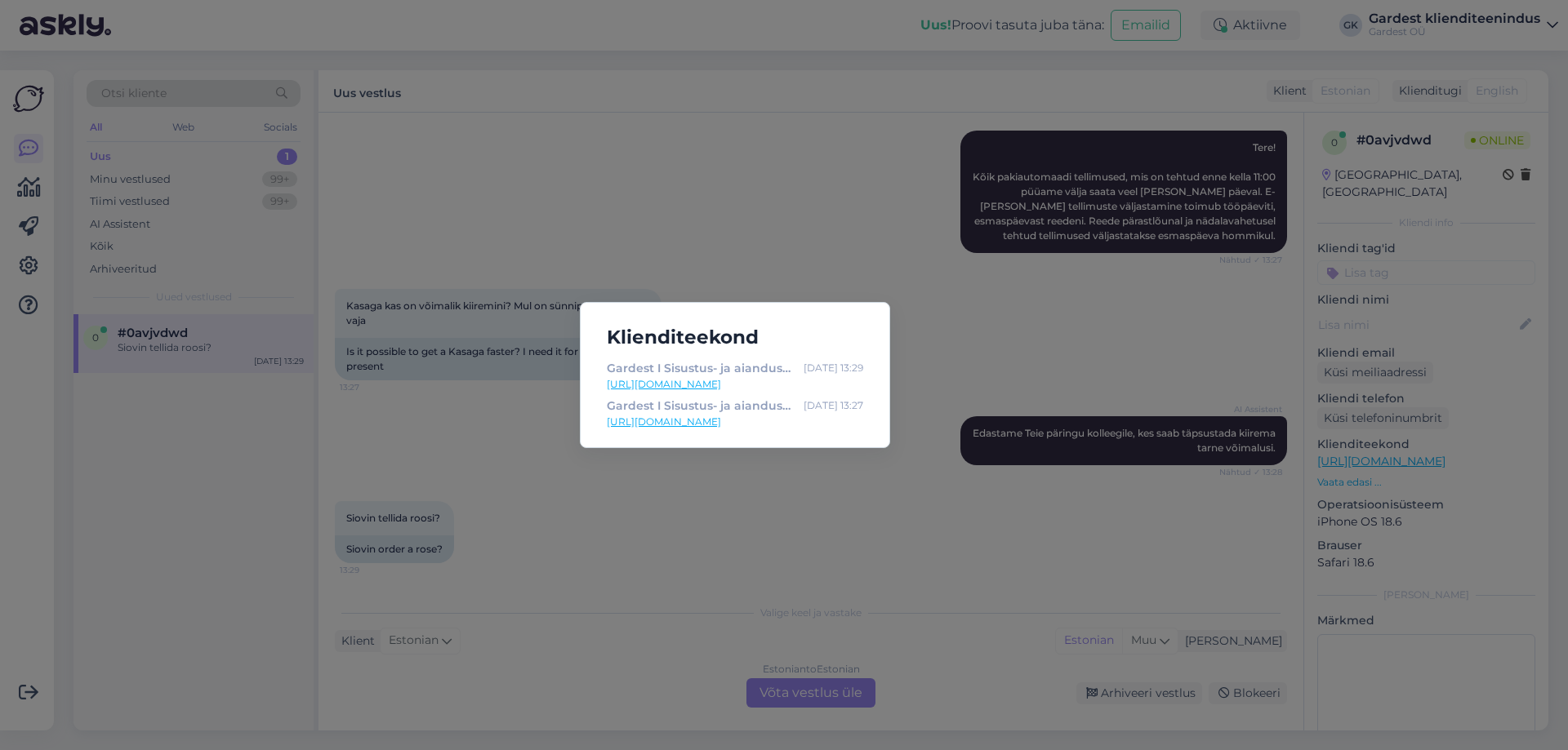
click at [1074, 495] on div "Klienditeekond Gardest I Sisustus- ja aianduskeskus Aug 11 13:29 https://gardes…" at bounding box center [784, 375] width 1568 height 750
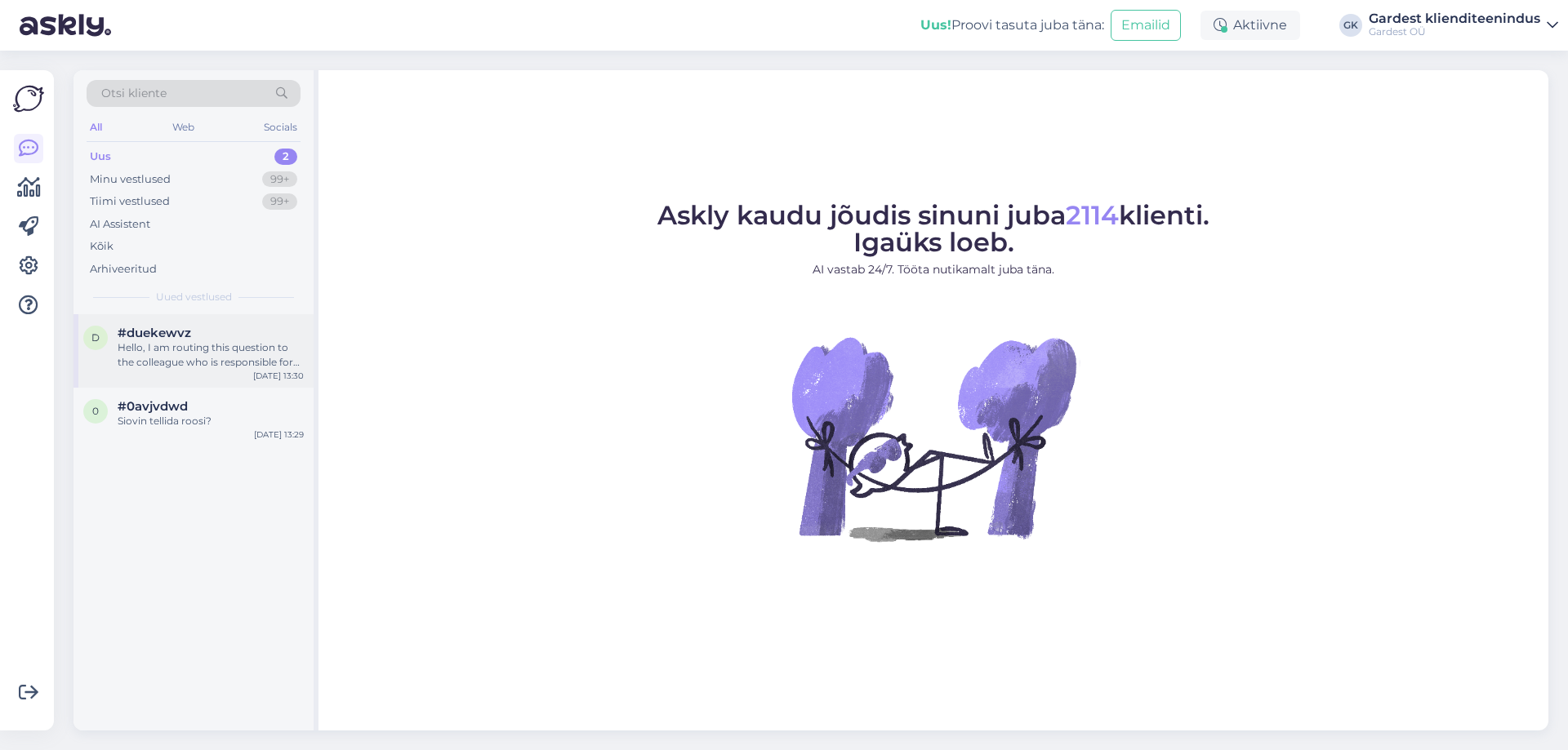
click at [202, 352] on div "Hello, I am routing this question to the colleague who is responsible for this …" at bounding box center [210, 355] width 186 height 30
